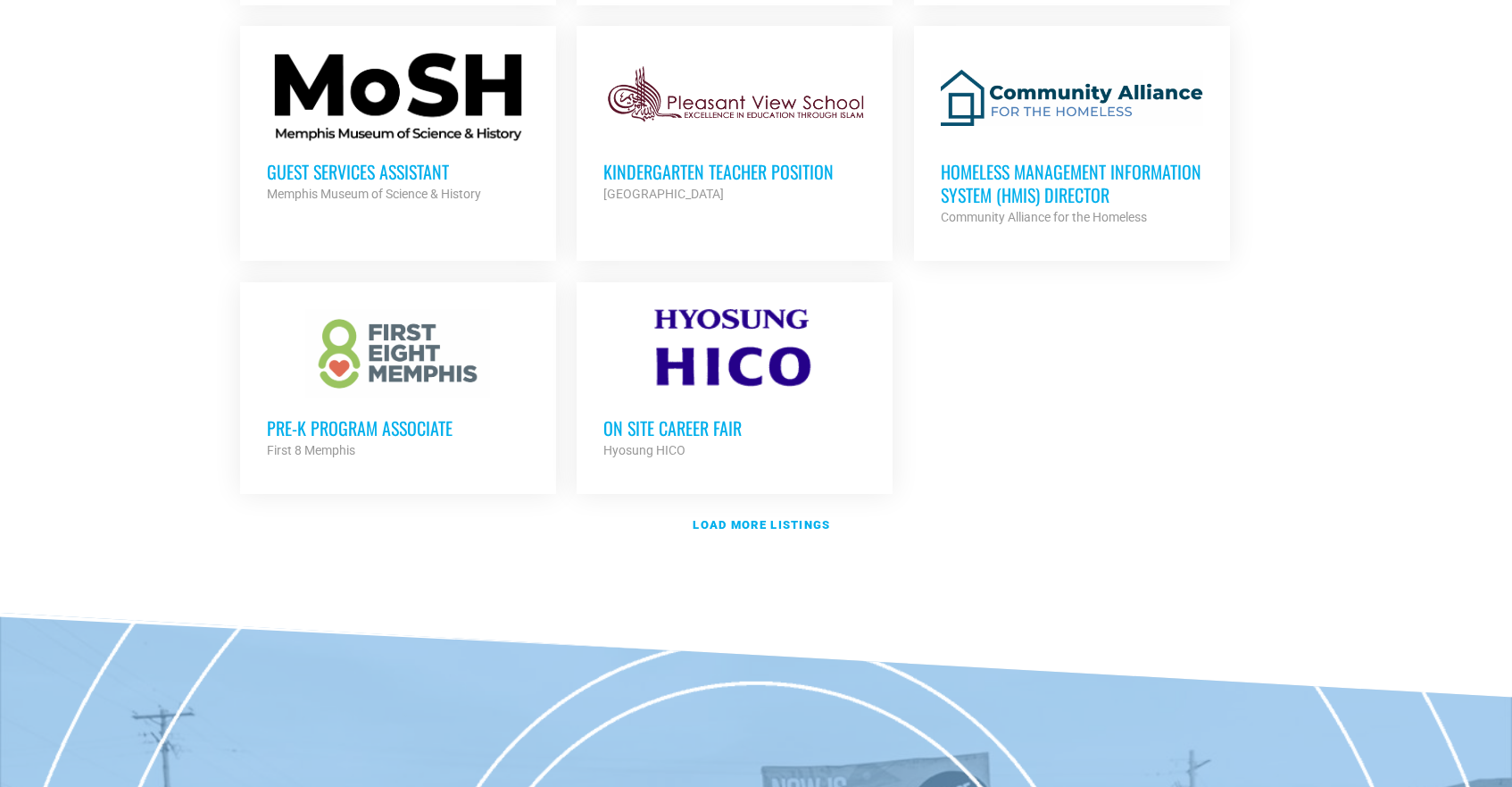
scroll to position [2141, 0]
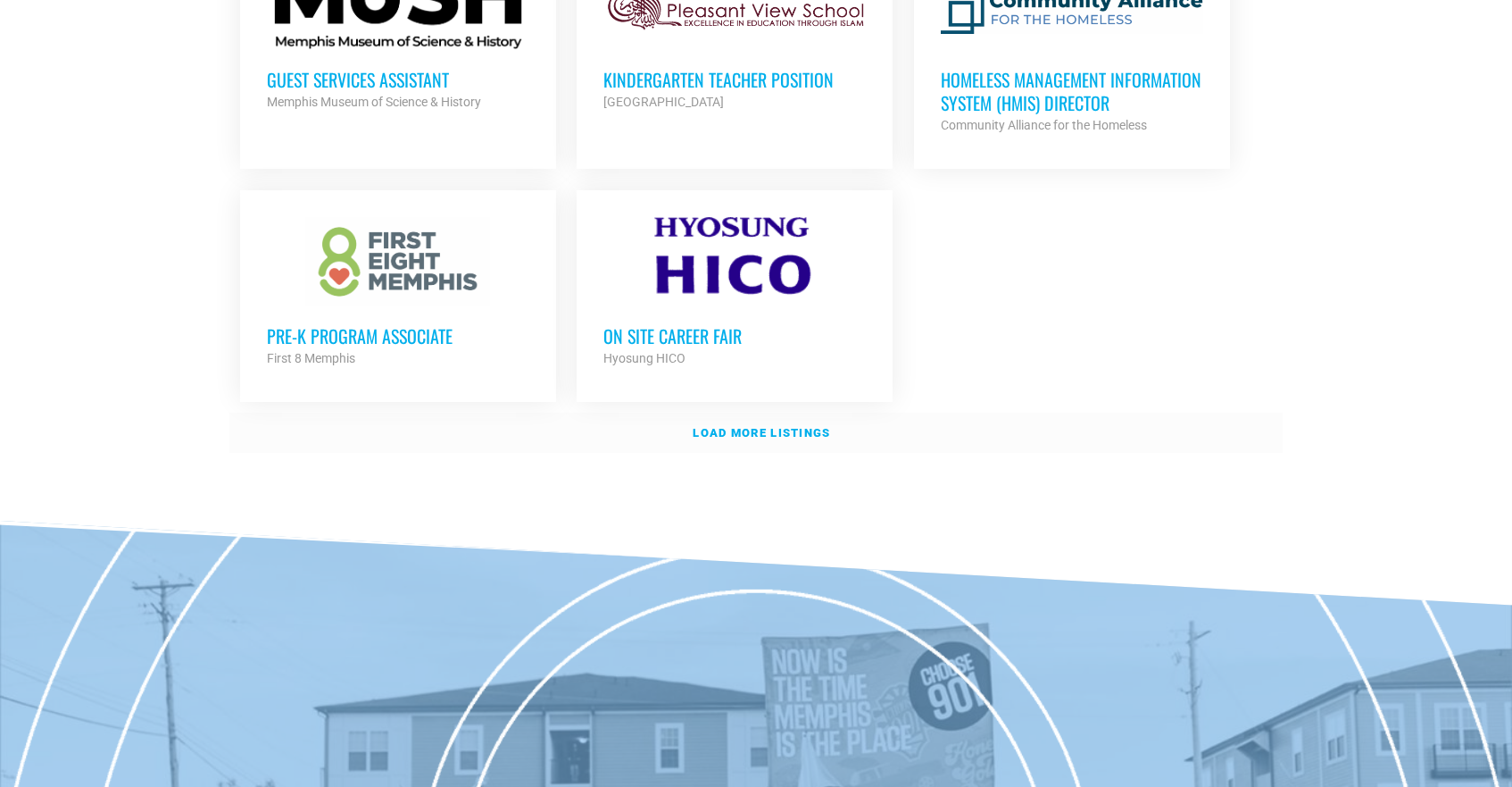
click at [753, 426] on strong "Load more listings" at bounding box center [762, 432] width 138 height 13
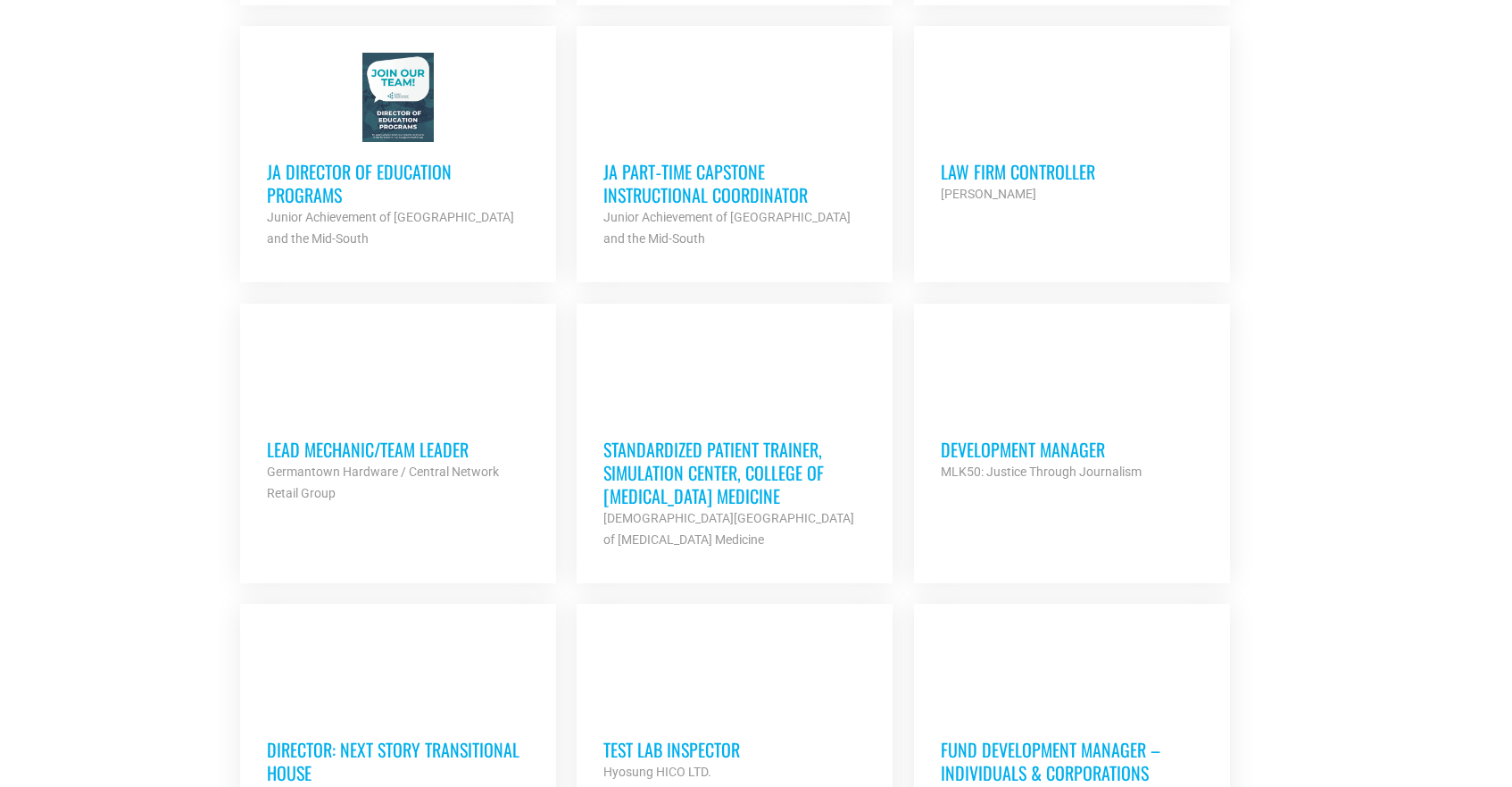
scroll to position [2613, 0]
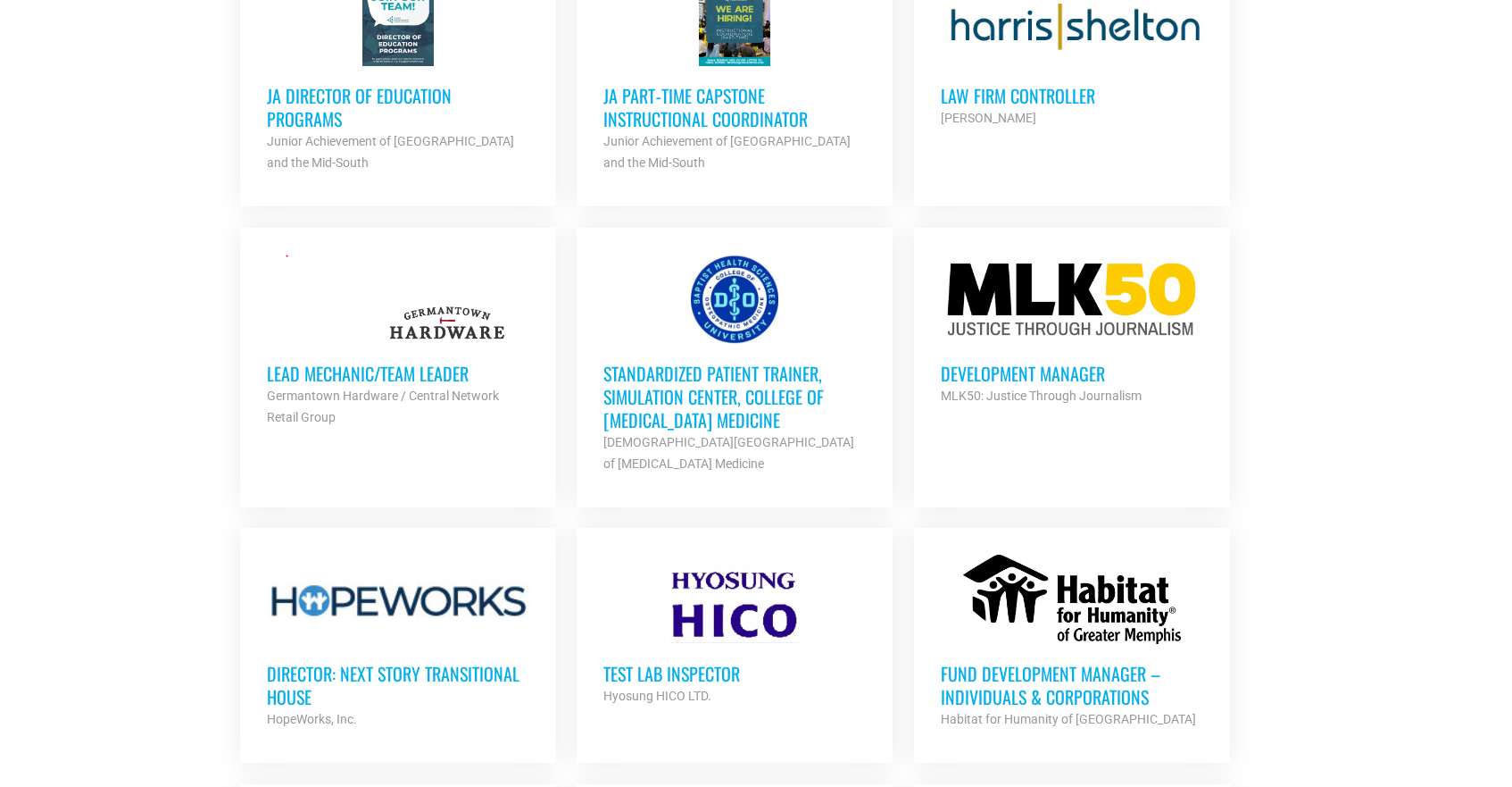
drag, startPoint x: 1063, startPoint y: 317, endPoint x: 1181, endPoint y: 64, distance: 279.2
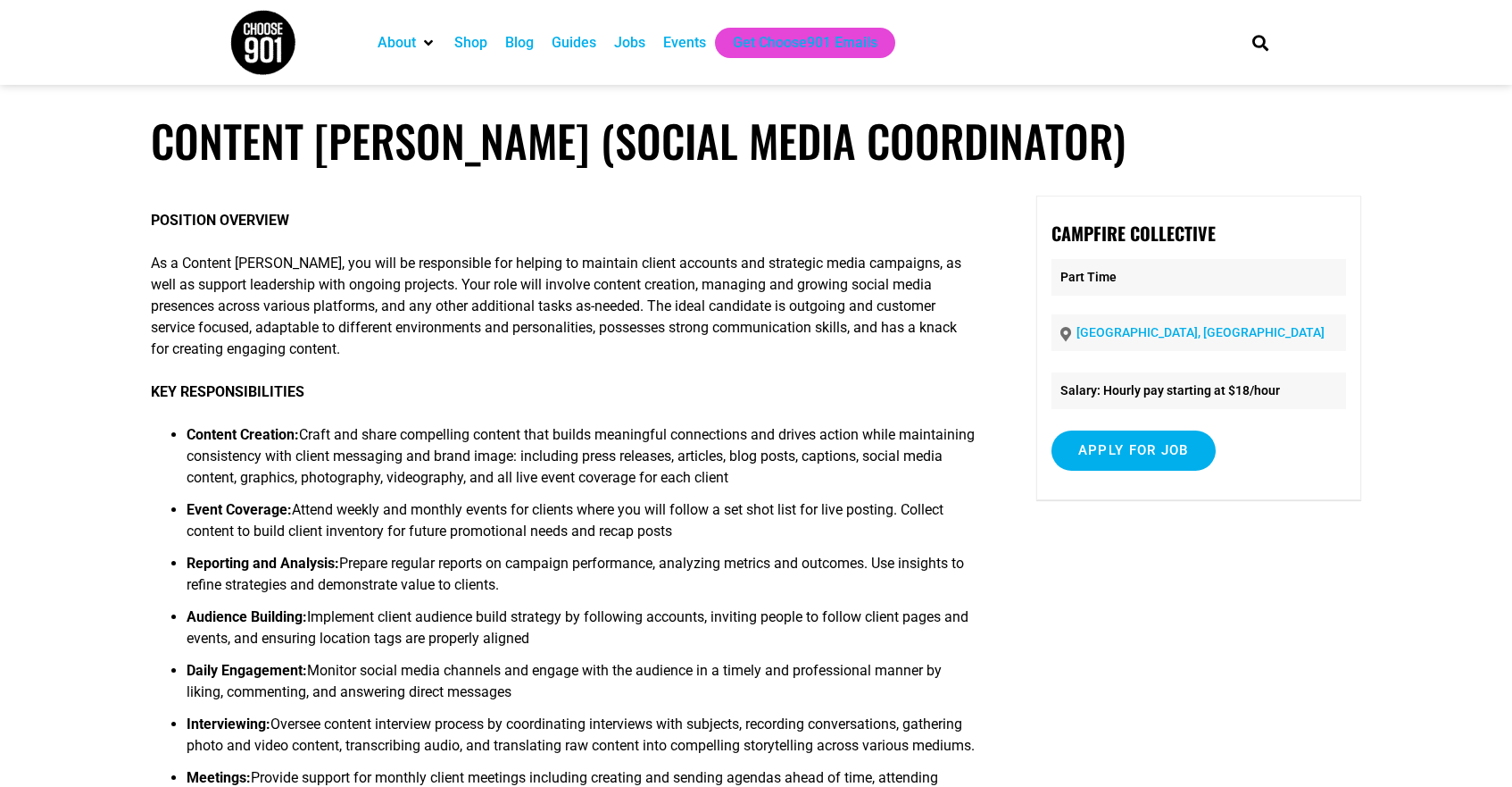
click at [636, 47] on div "Jobs" at bounding box center [630, 43] width 31 height 21
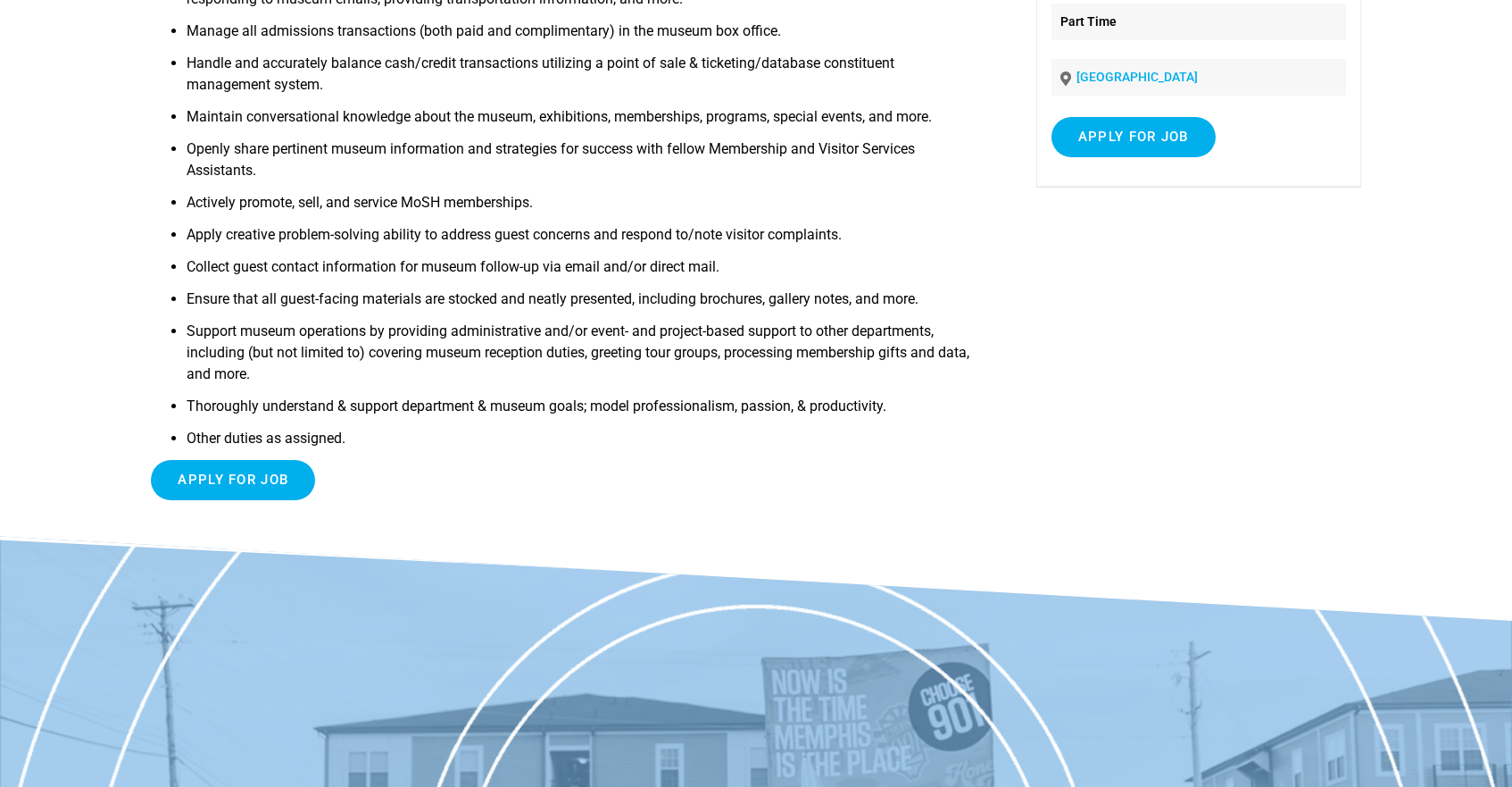
scroll to position [268, 0]
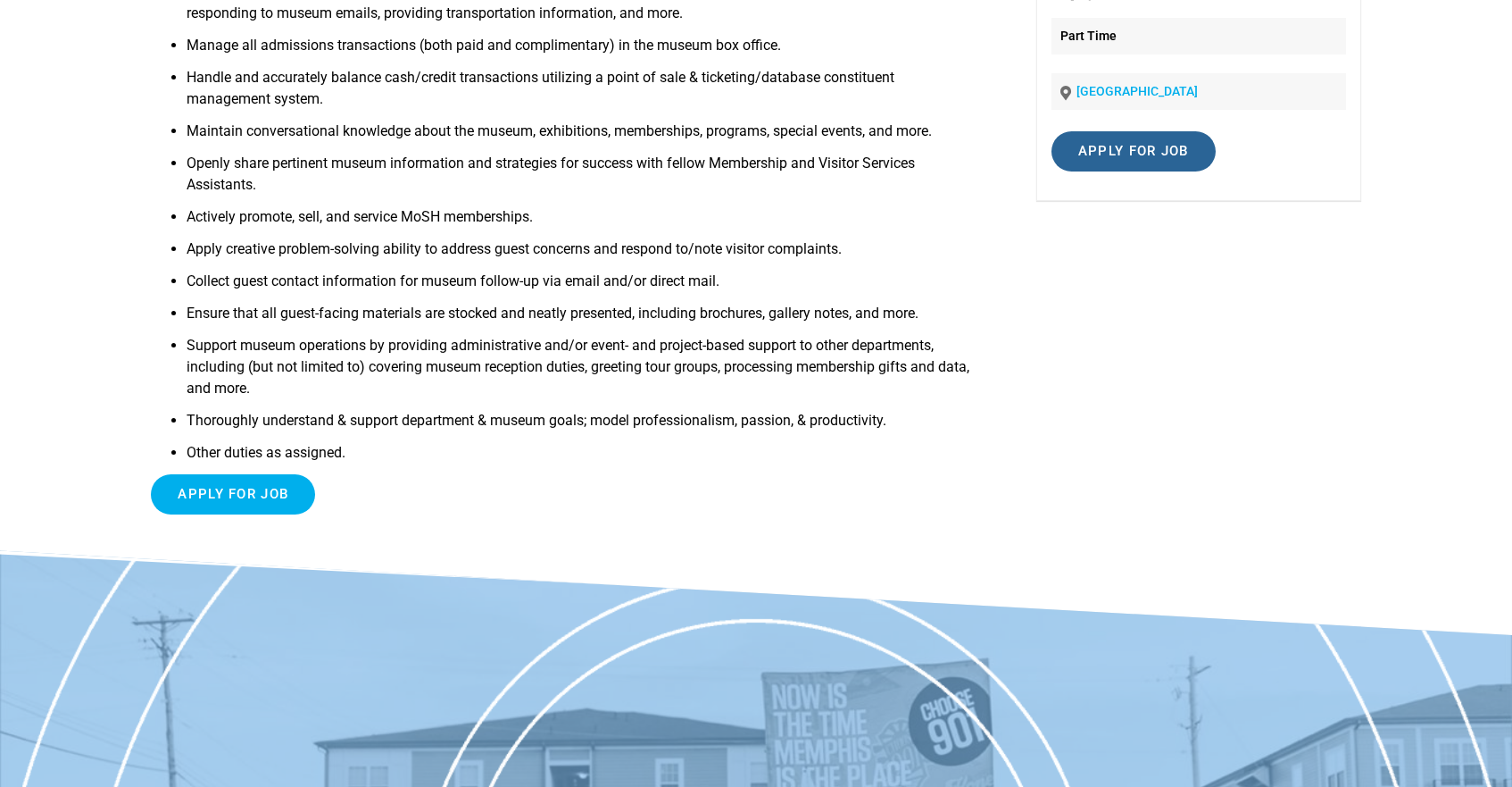
click at [1115, 158] on input "Apply for job" at bounding box center [1134, 151] width 165 height 40
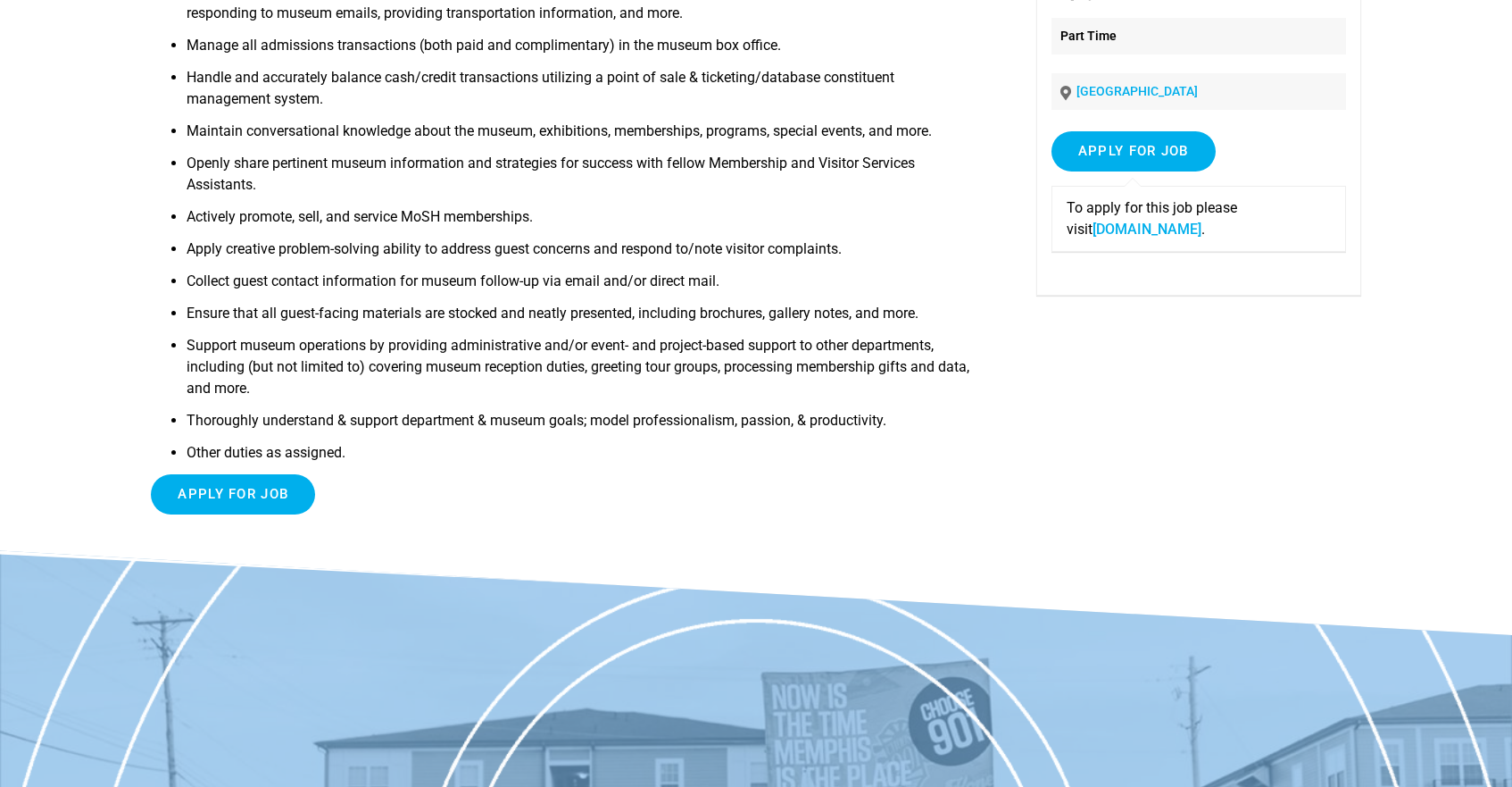
click at [1093, 230] on link "moshmemphis.com" at bounding box center [1147, 229] width 109 height 17
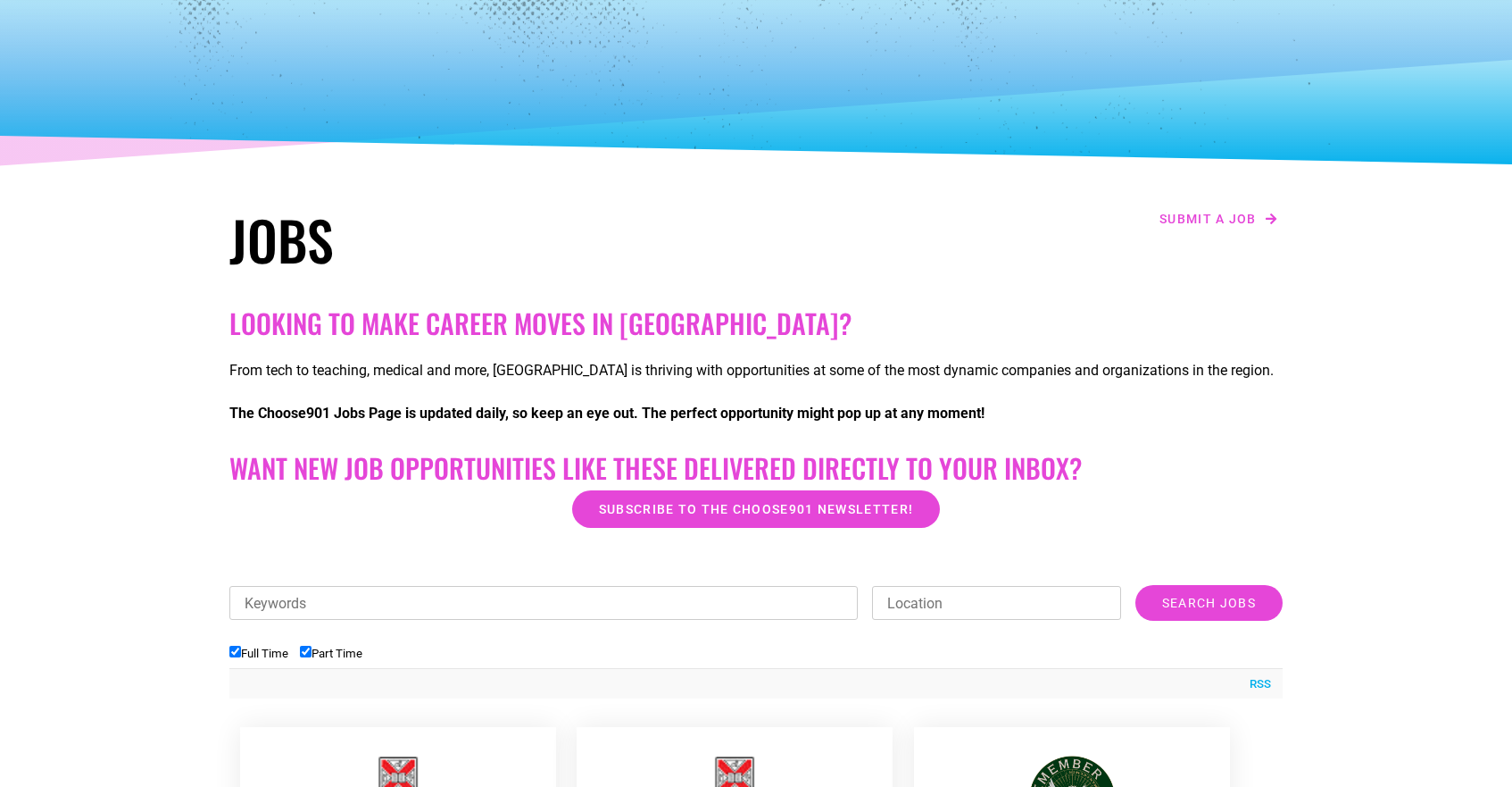
scroll to position [223, 0]
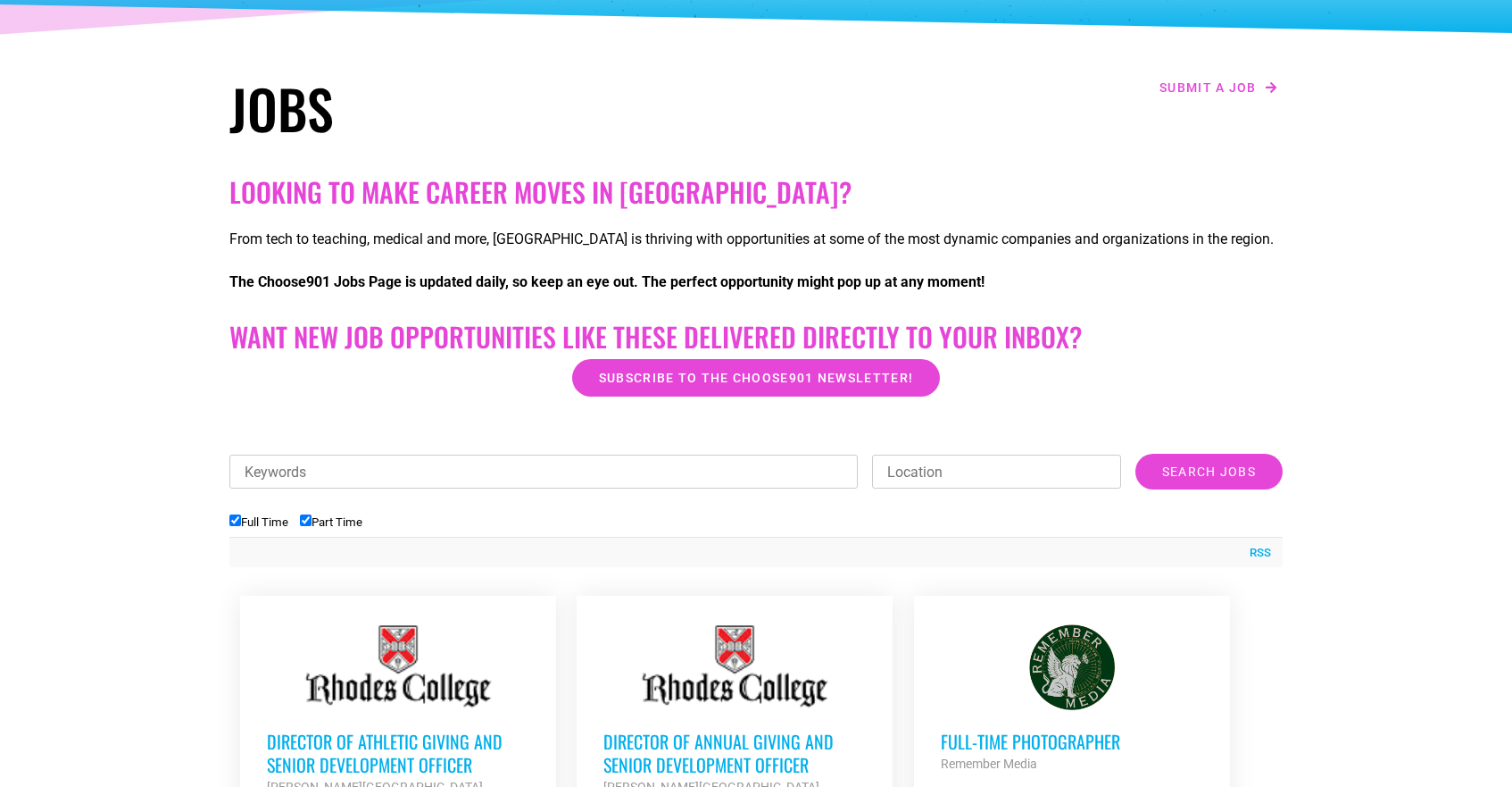
click at [234, 519] on input "Full Time" at bounding box center [235, 520] width 12 height 12
checkbox input "false"
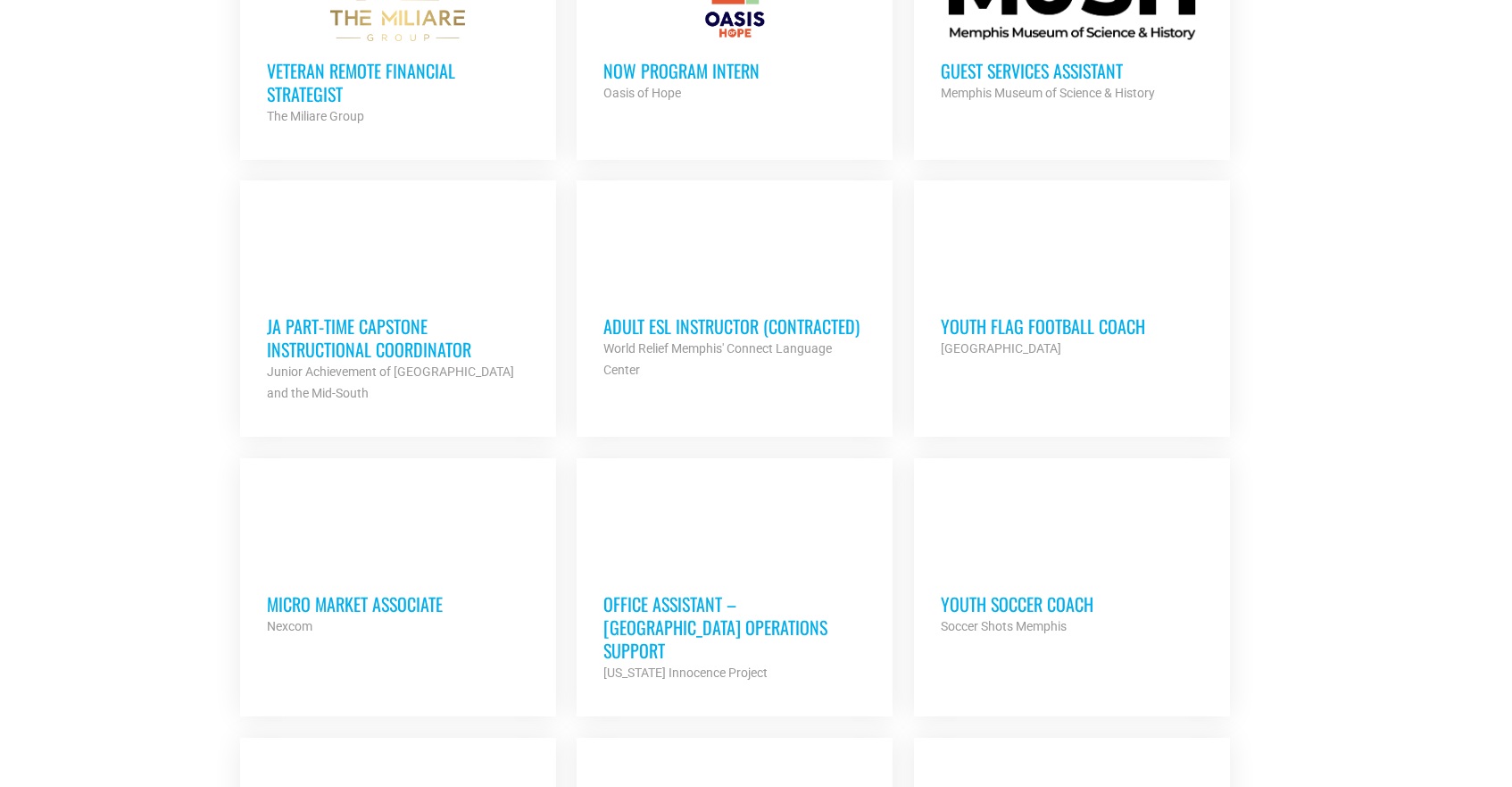
scroll to position [1390, 0]
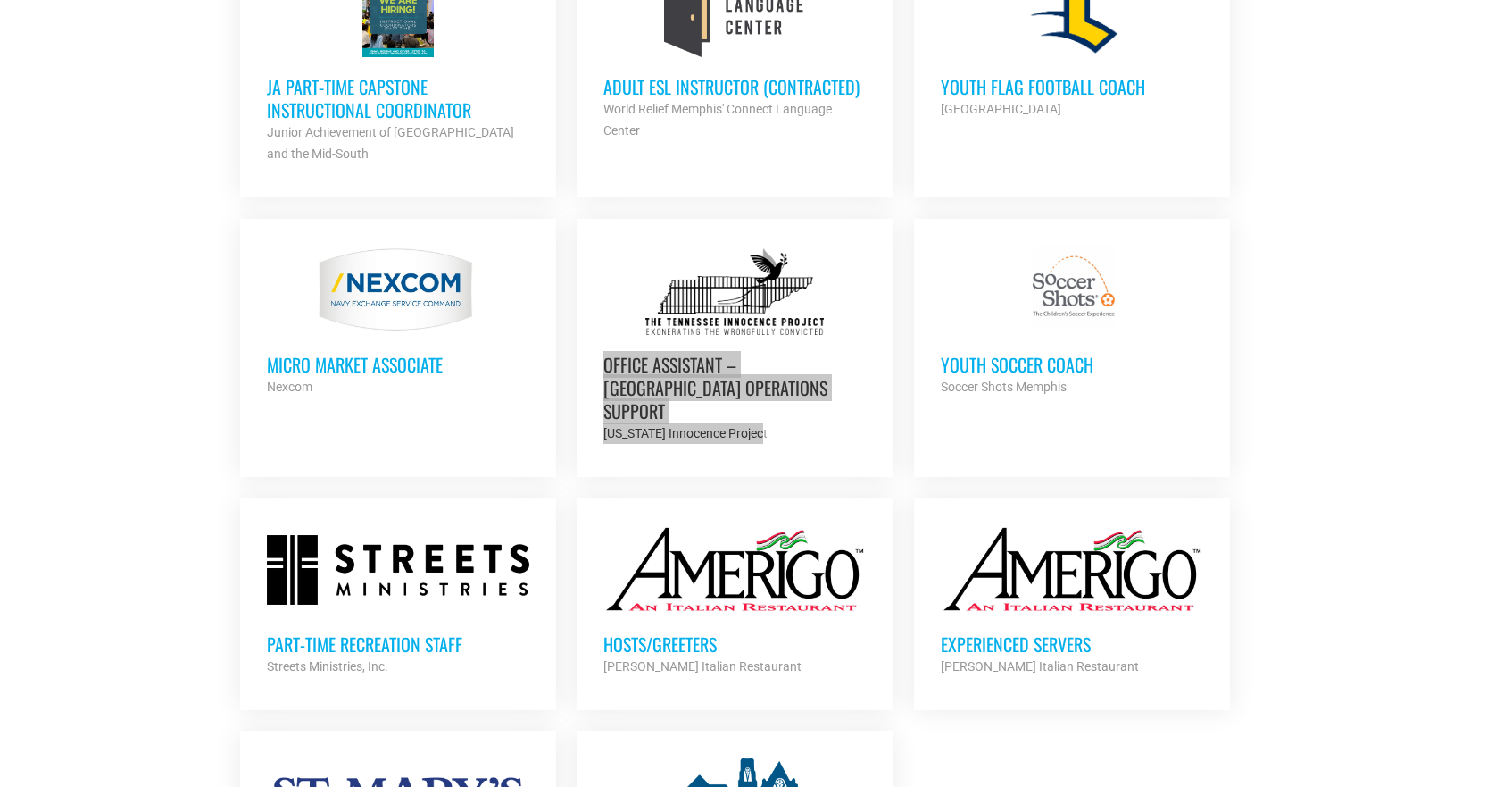
drag, startPoint x: 693, startPoint y: 375, endPoint x: 847, endPoint y: 2, distance: 403.5
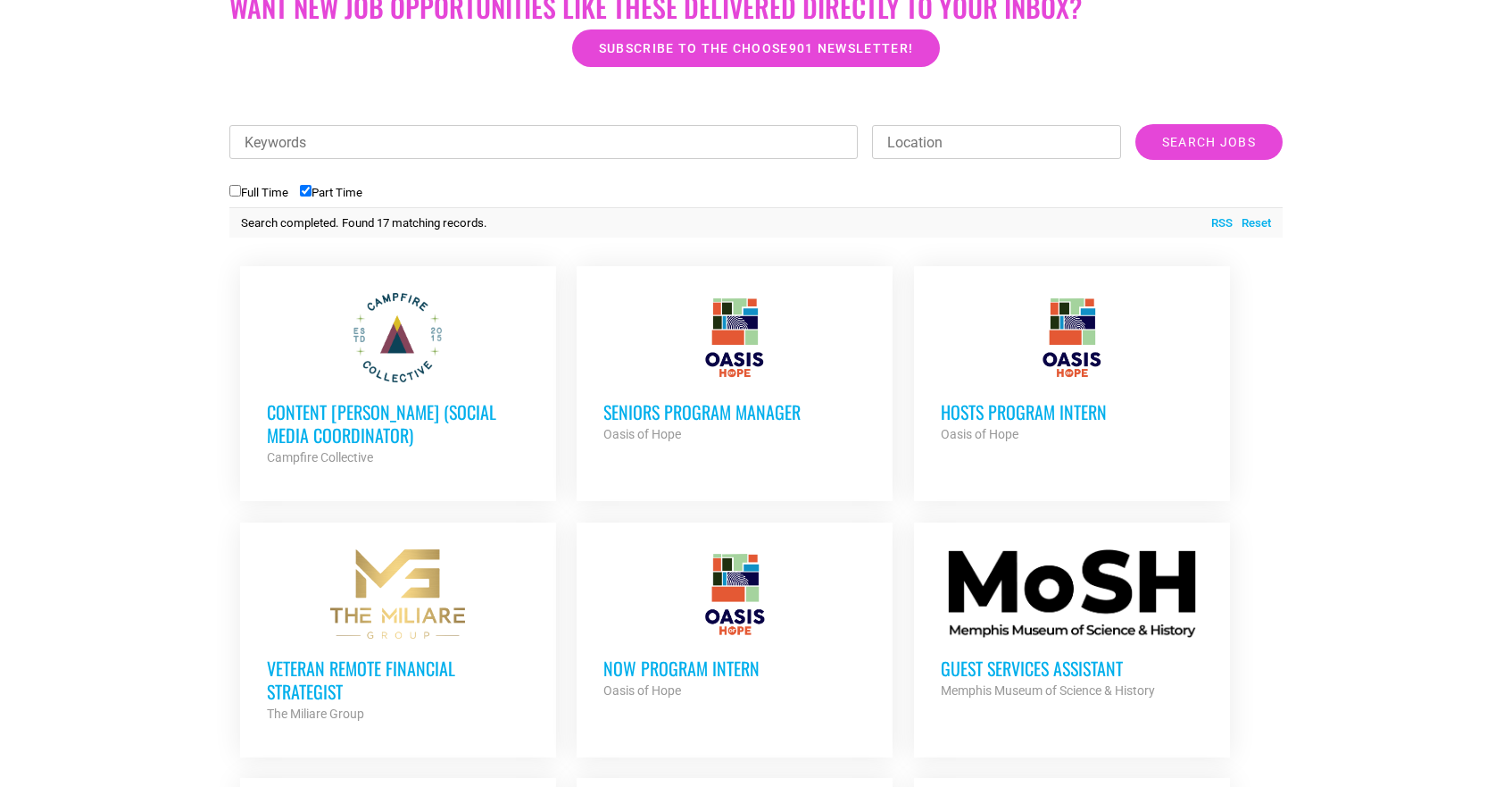
scroll to position [547, 0]
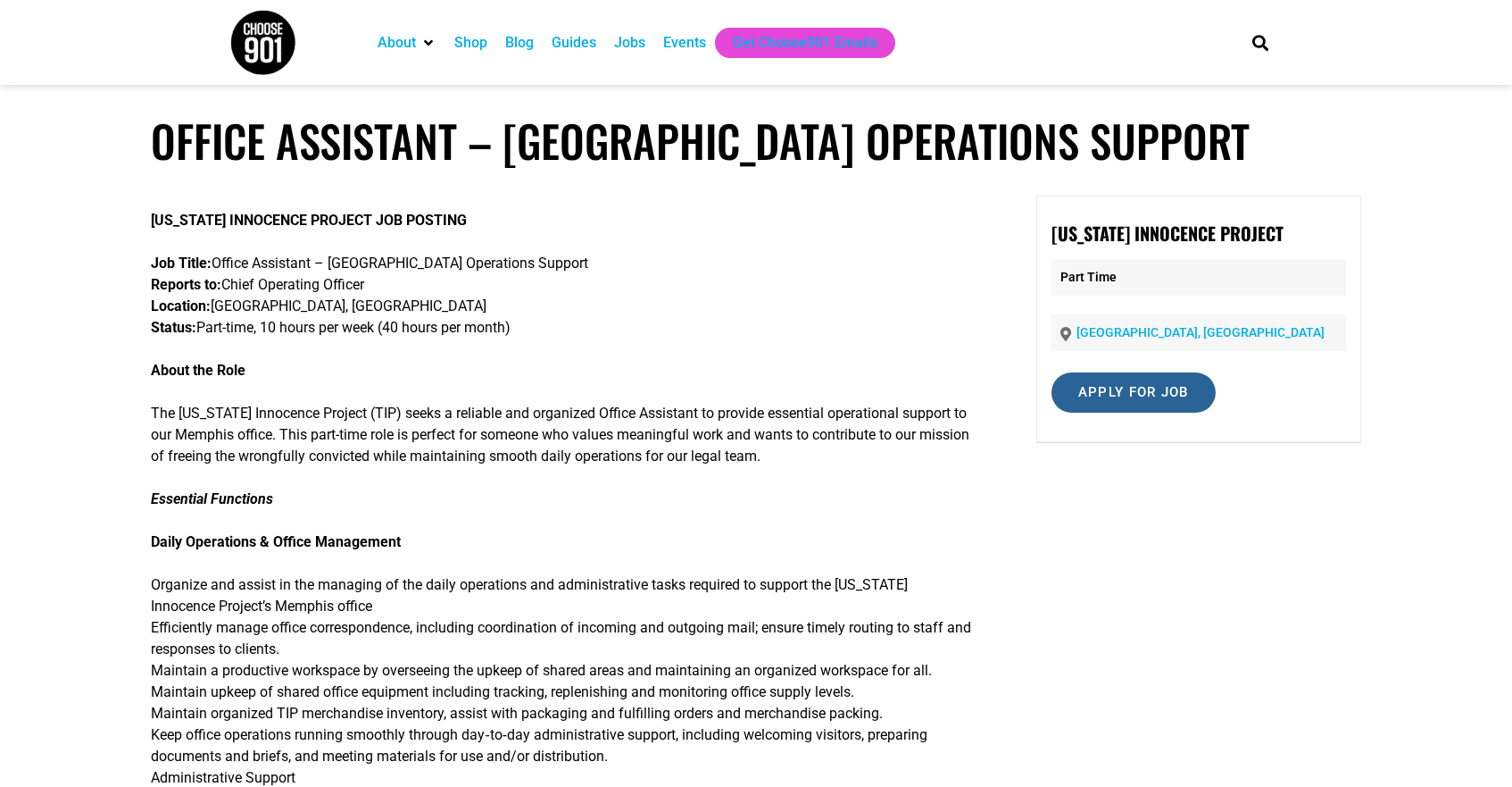
click at [1104, 387] on input "Apply for job" at bounding box center [1134, 392] width 165 height 40
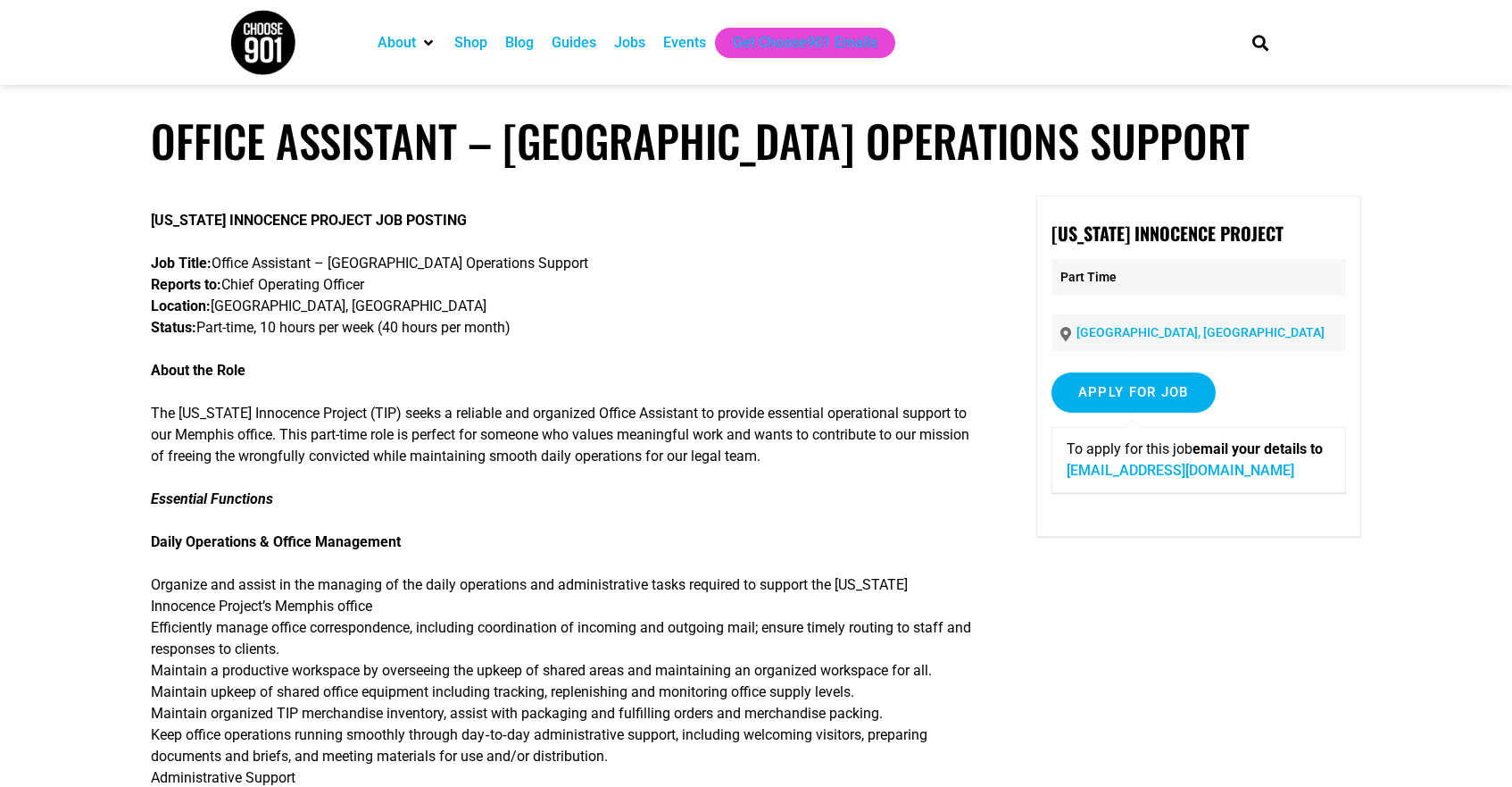
click at [1108, 472] on link "[EMAIL_ADDRESS][DOMAIN_NAME]" at bounding box center [1181, 470] width 228 height 17
